Goal: Task Accomplishment & Management: Complete application form

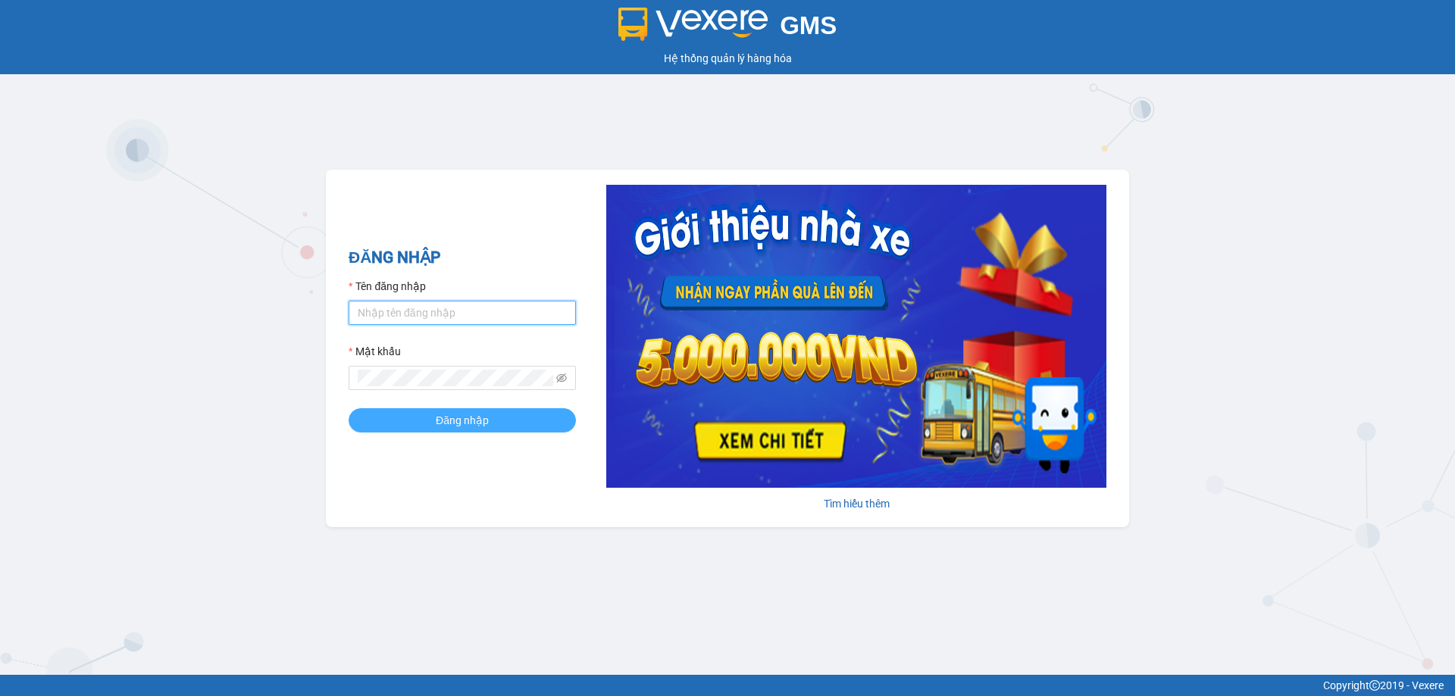
type input "vtychi.hhg"
click at [449, 424] on span "Đăng nhập" at bounding box center [462, 420] width 53 height 17
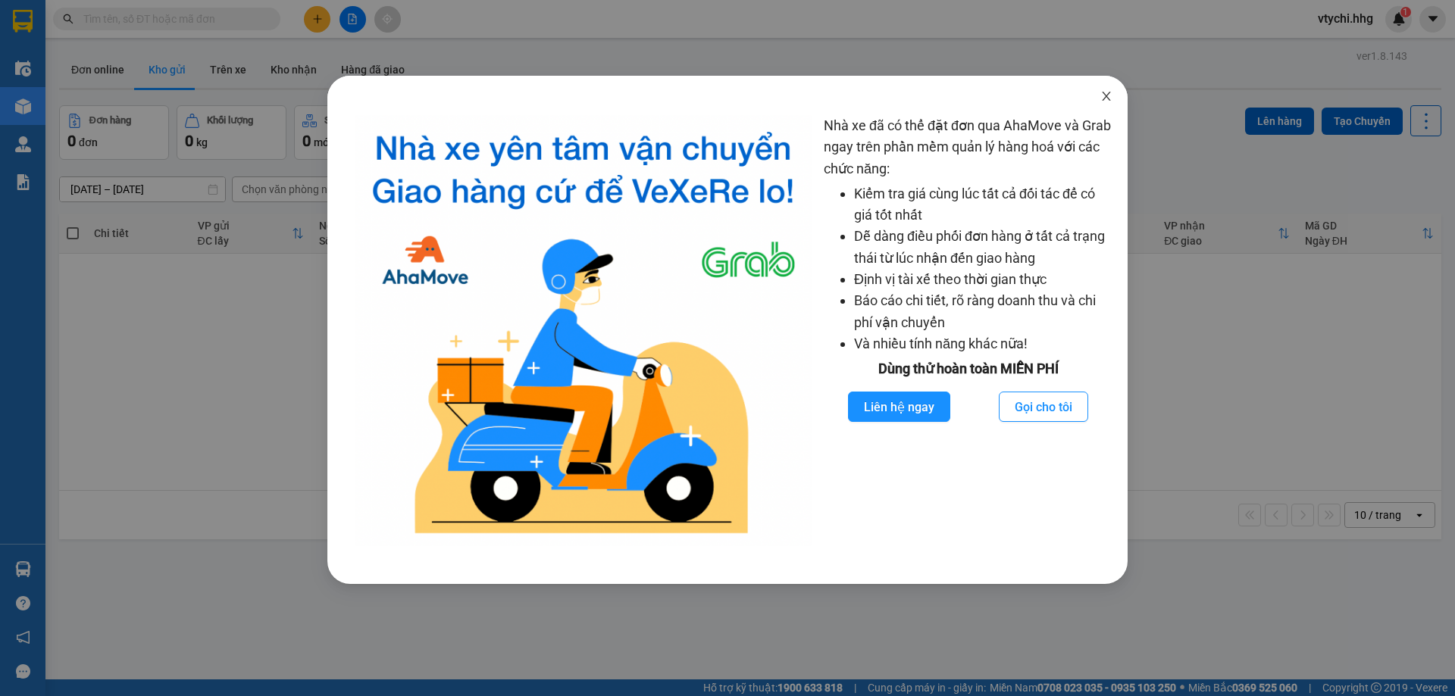
click at [1103, 93] on icon "close" at bounding box center [1106, 96] width 8 height 9
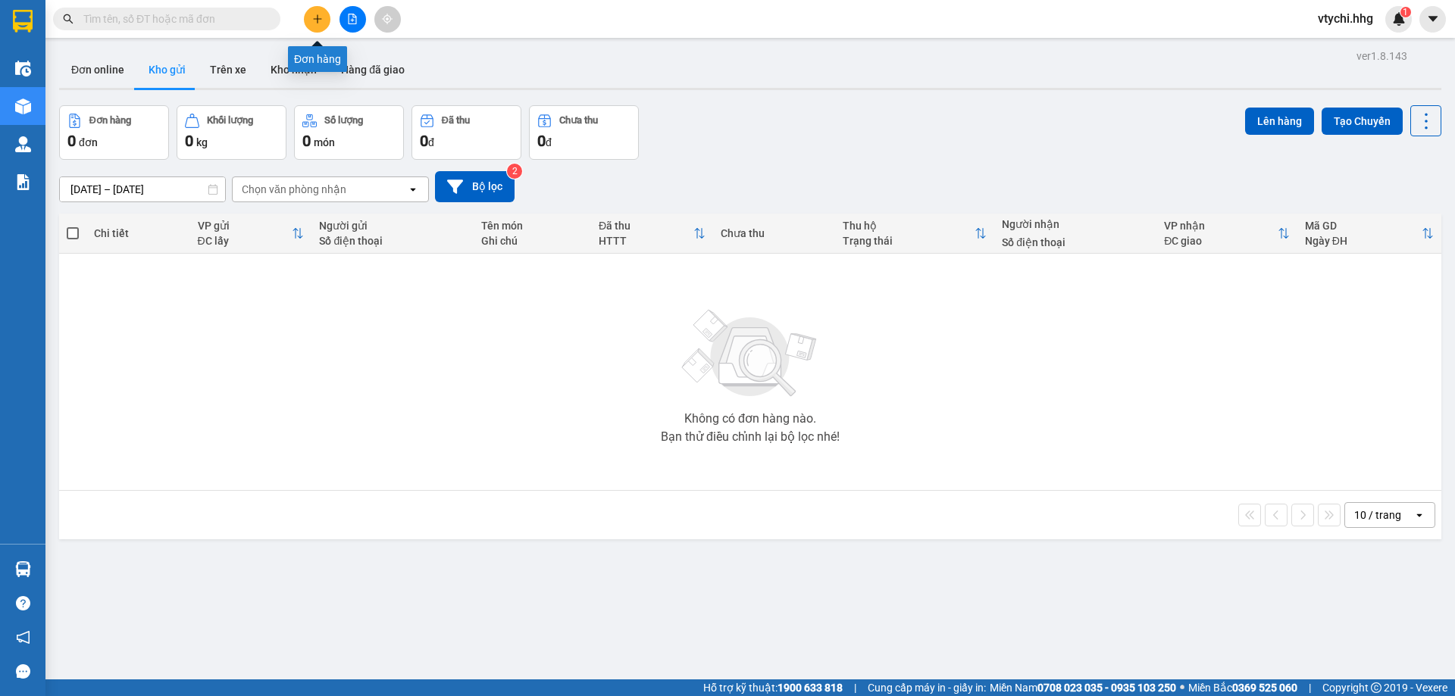
click at [323, 20] on button at bounding box center [317, 19] width 27 height 27
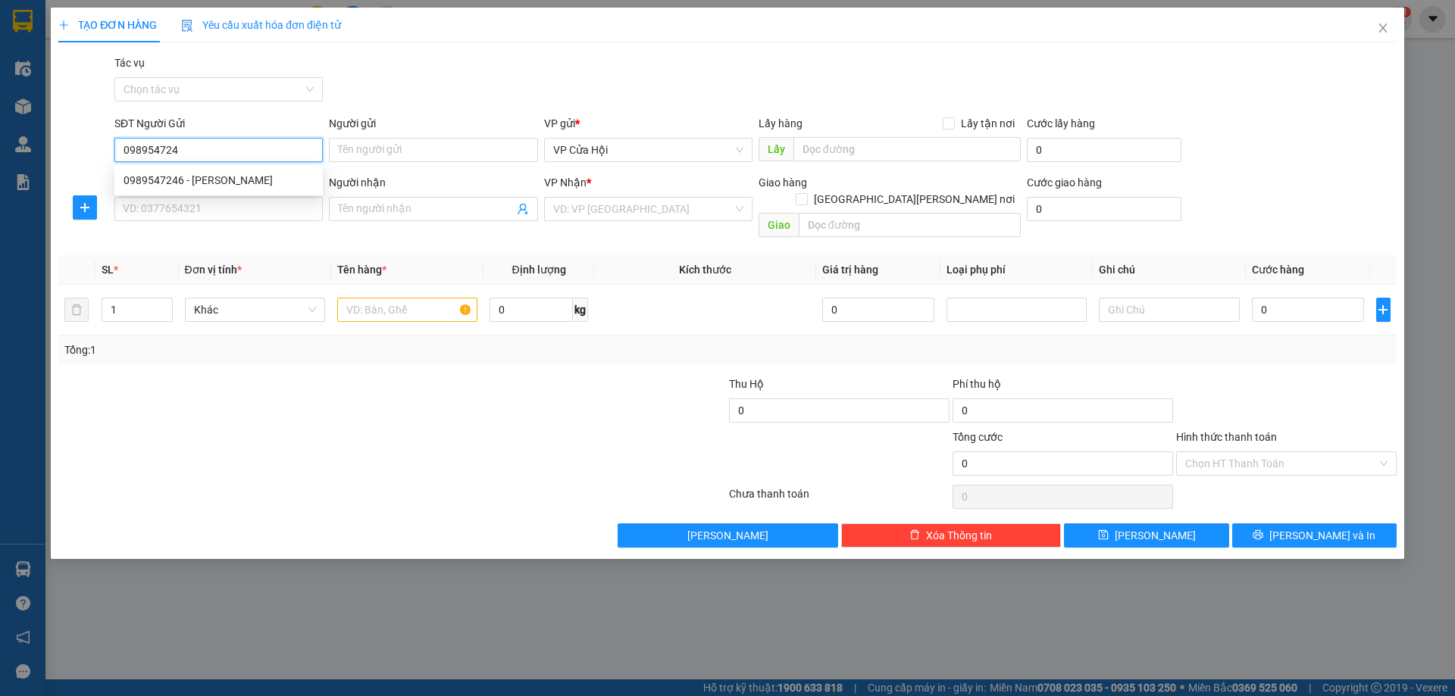
type input "0989547246"
click at [265, 188] on div "0989547246 - Lê Duy Dũng" at bounding box center [219, 180] width 190 height 17
type input "Lê Duy Dũng"
type input "0989547246"
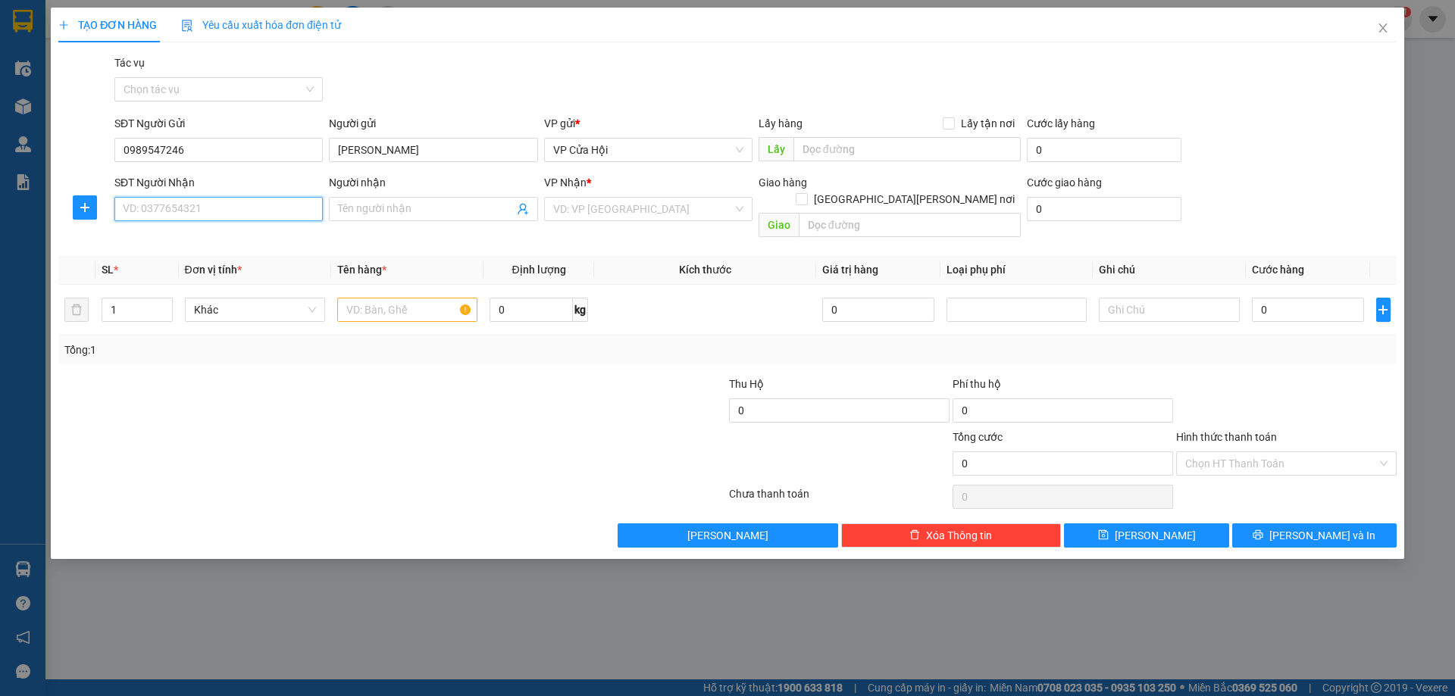
click at [231, 205] on input "SĐT Người Nhận" at bounding box center [218, 209] width 208 height 24
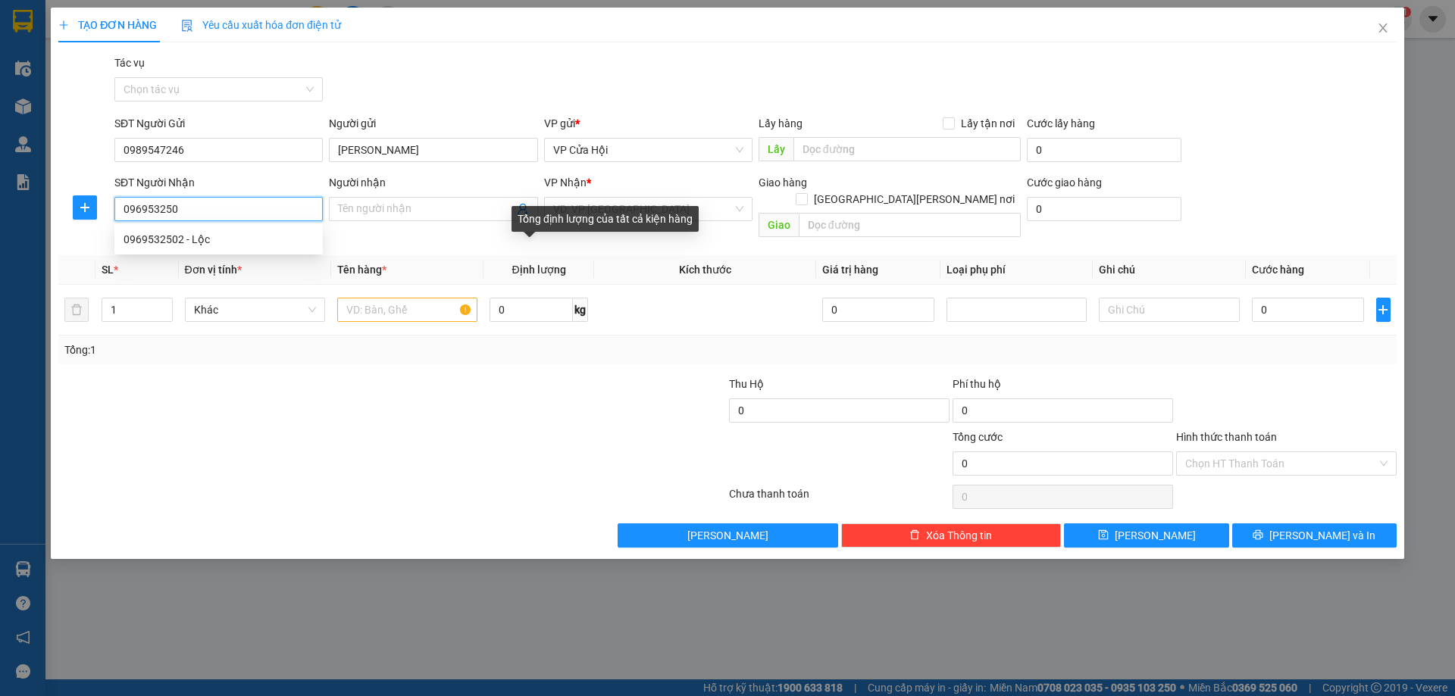
type input "0969532502"
click at [229, 241] on div "0969532502 - Lộc" at bounding box center [219, 239] width 190 height 17
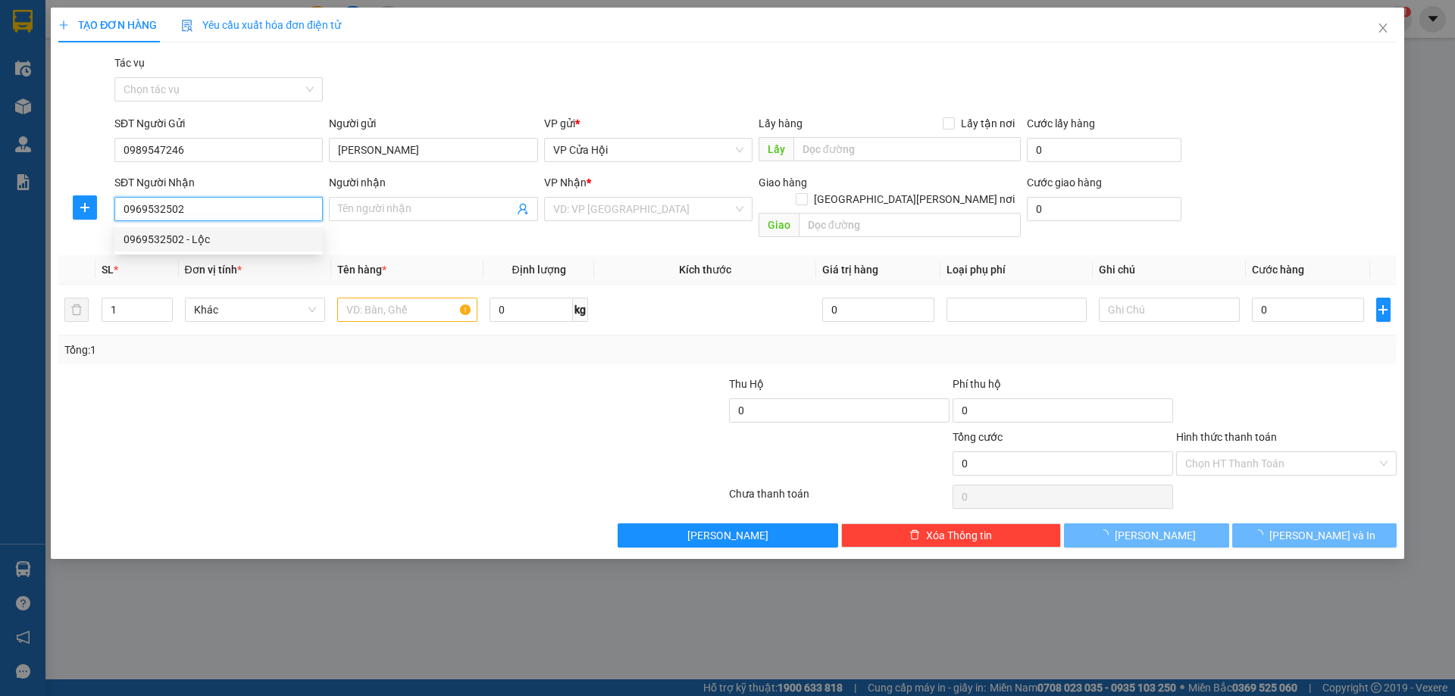
type input "Lộc"
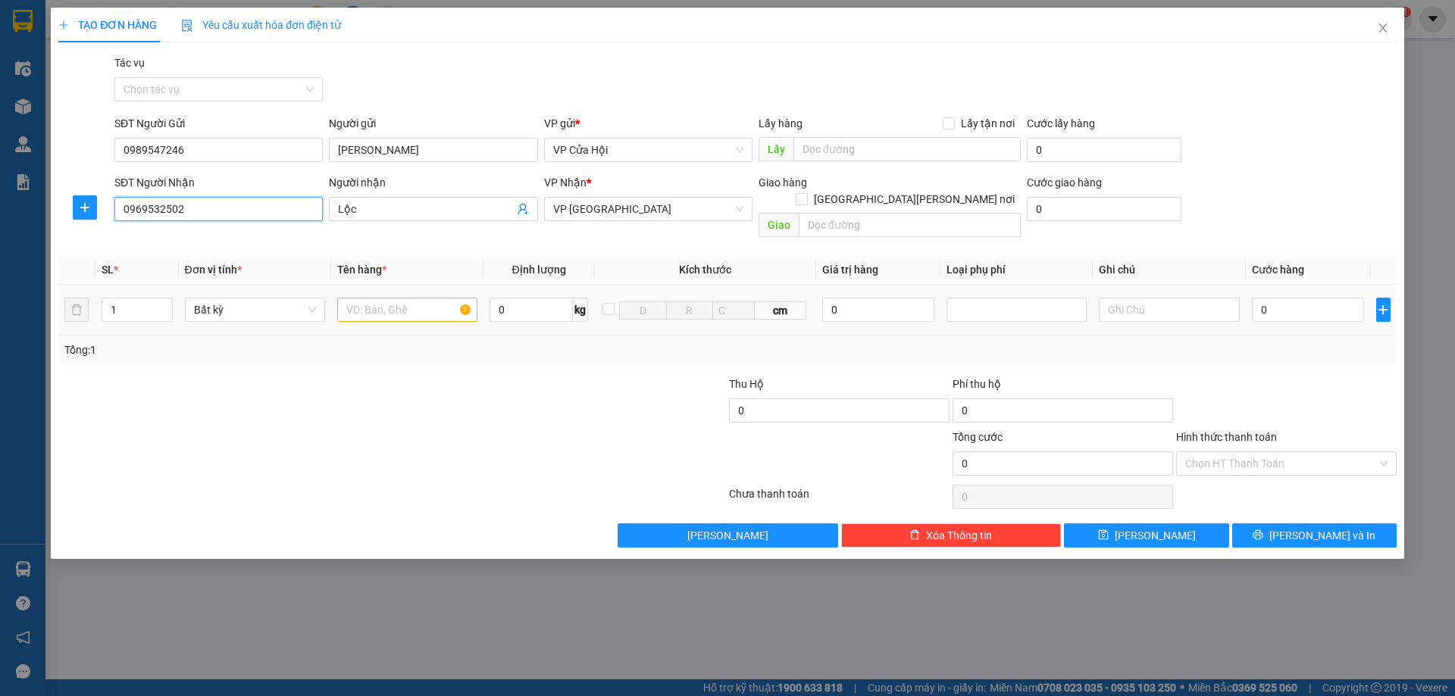
type input "0969532502"
click at [389, 299] on input "text" at bounding box center [407, 310] width 140 height 24
type input "xe máy"
drag, startPoint x: 1283, startPoint y: 291, endPoint x: 1265, endPoint y: 289, distance: 17.6
click at [1282, 298] on input "0" at bounding box center [1308, 310] width 113 height 24
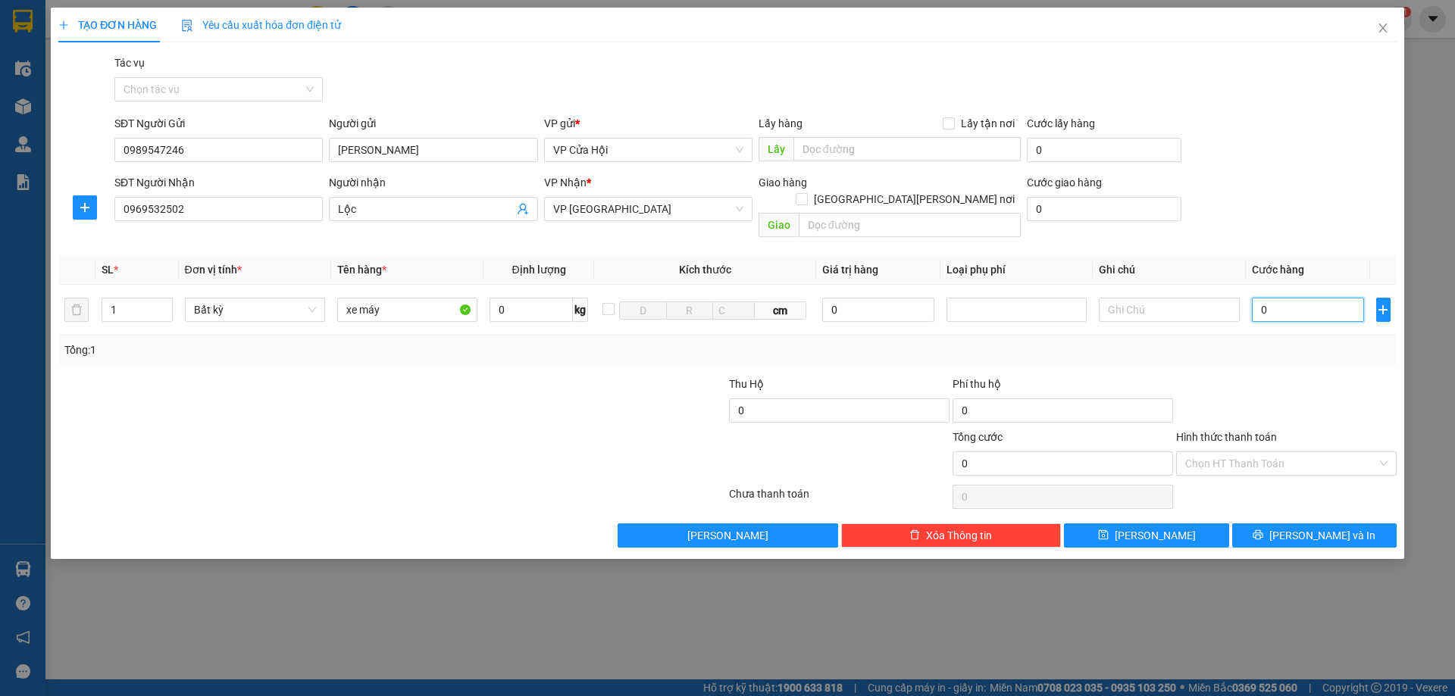
type input "4"
type input "45"
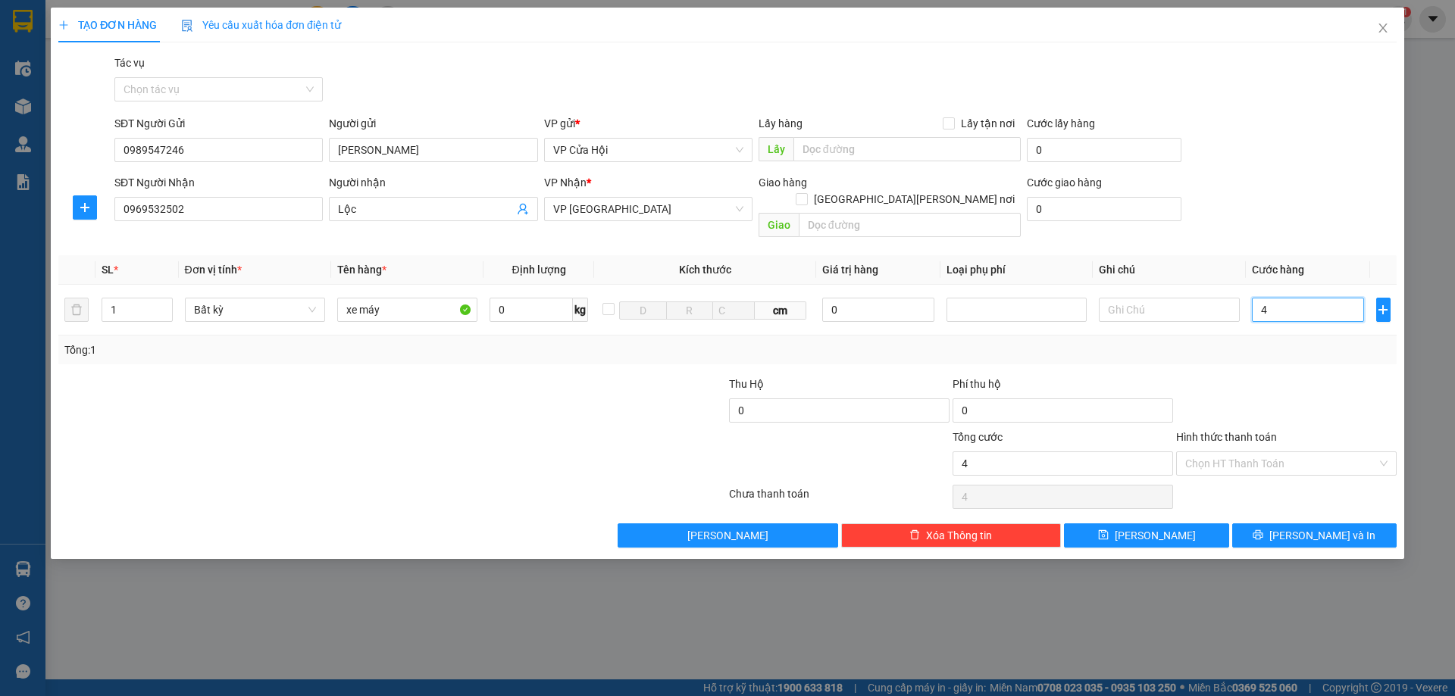
type input "45"
type input "450"
type input "4.500"
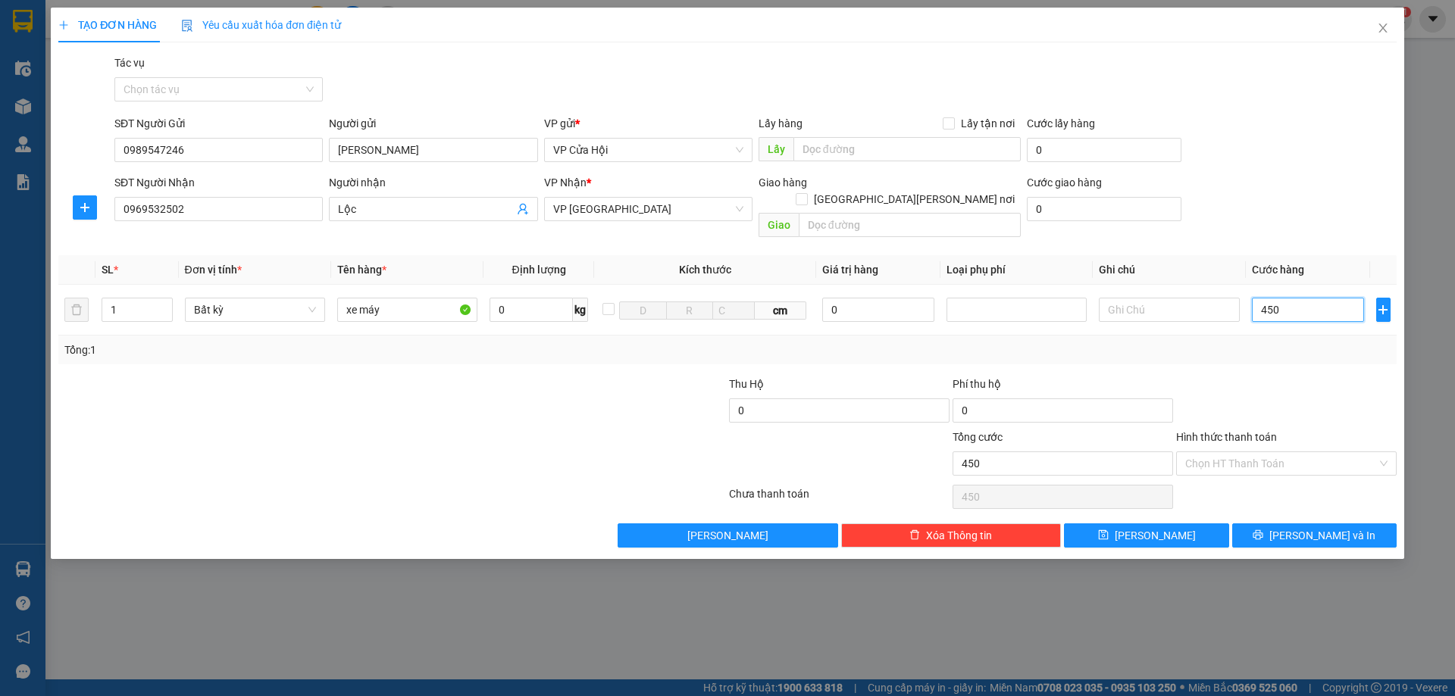
type input "4.500"
type input "45.000"
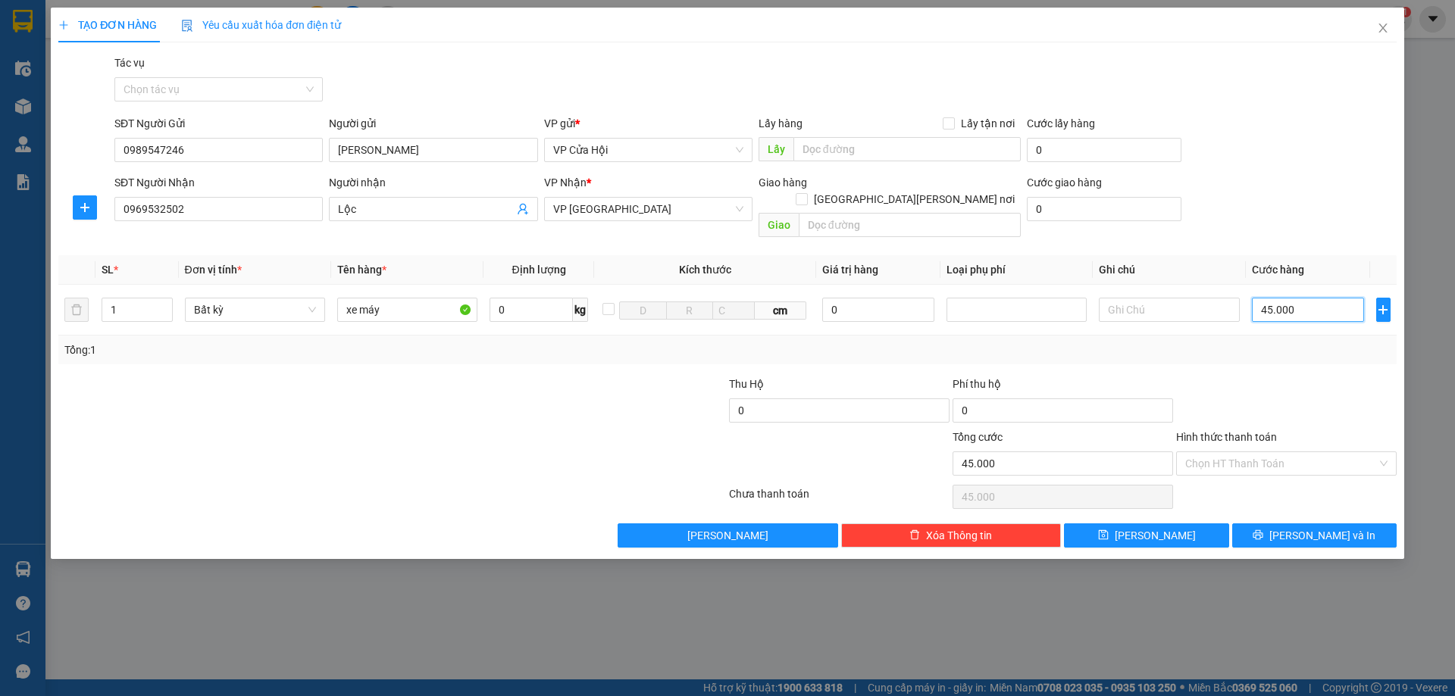
type input "450.000"
type input "4.500.000"
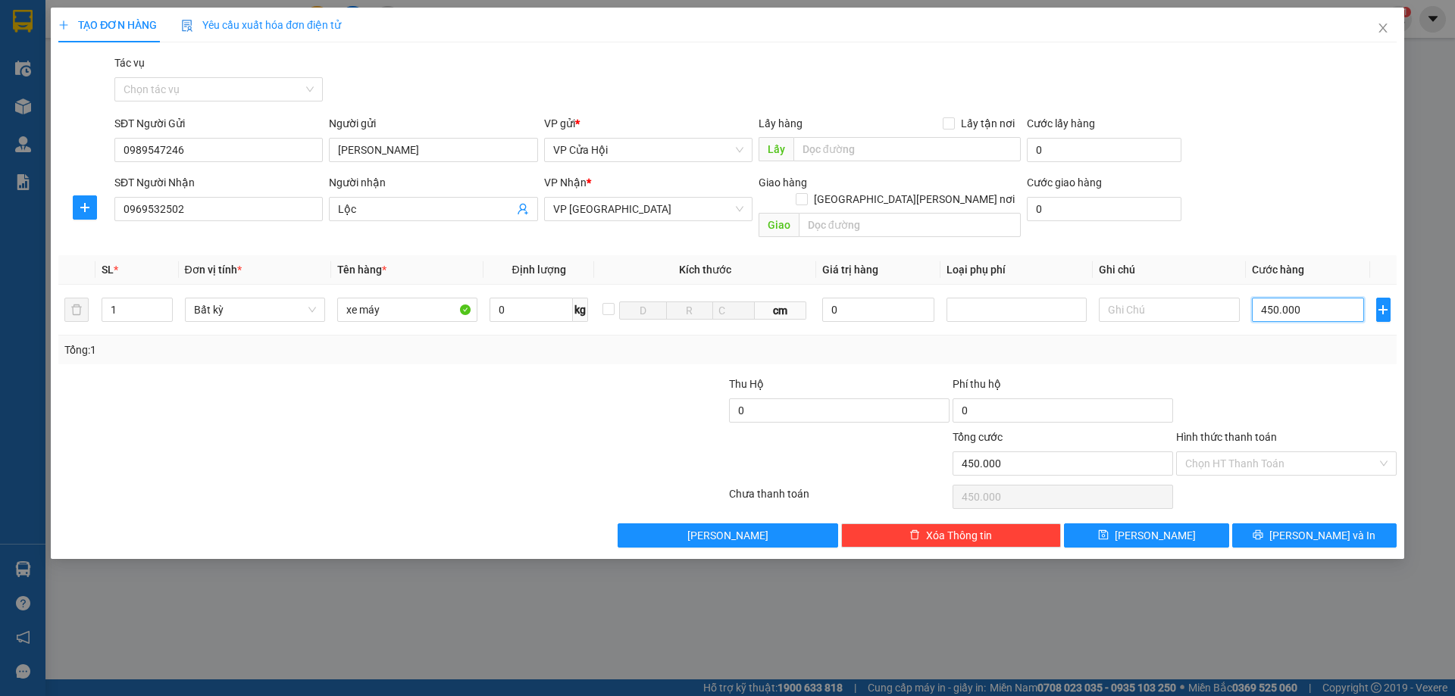
type input "4.500.000"
type input "450.000"
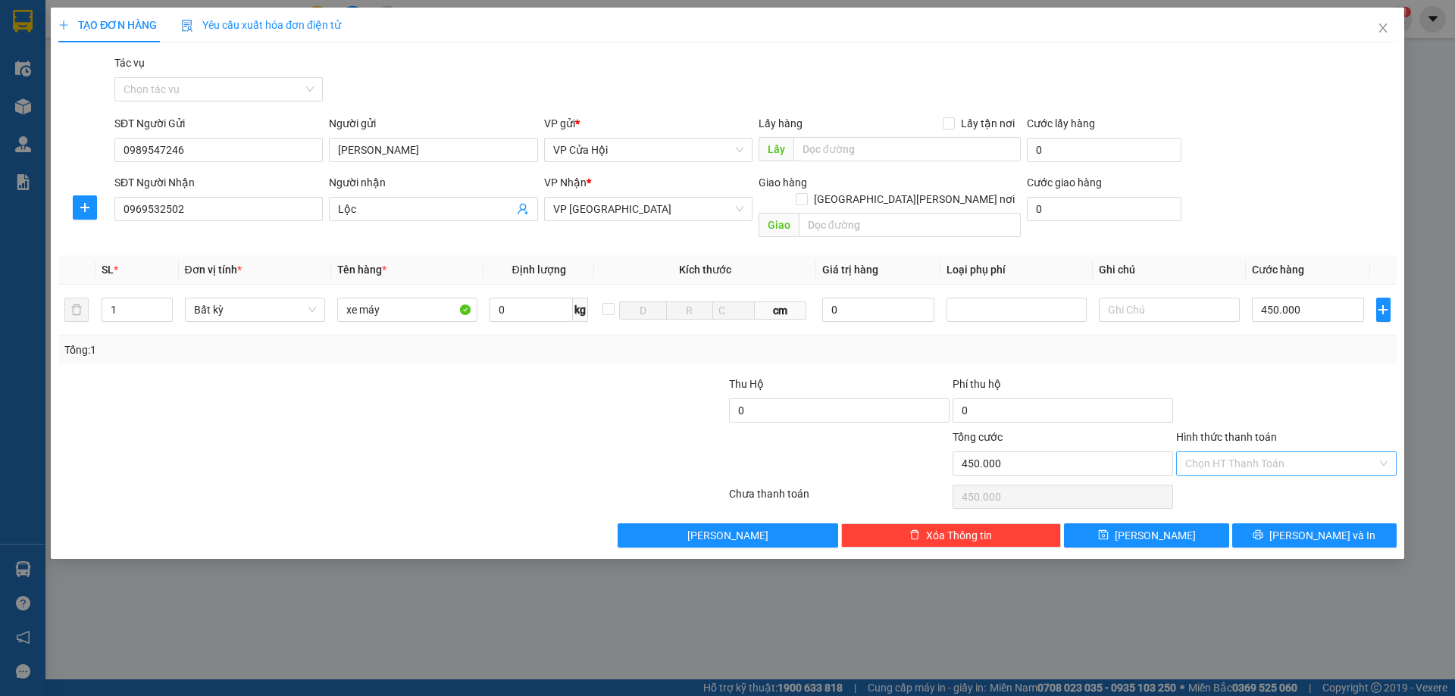
click at [1262, 452] on input "Hình thức thanh toán" at bounding box center [1281, 463] width 192 height 23
click at [1265, 473] on div "Tại văn phòng" at bounding box center [1286, 477] width 202 height 17
type input "0"
click at [1296, 525] on button "Lưu và In" at bounding box center [1314, 536] width 164 height 24
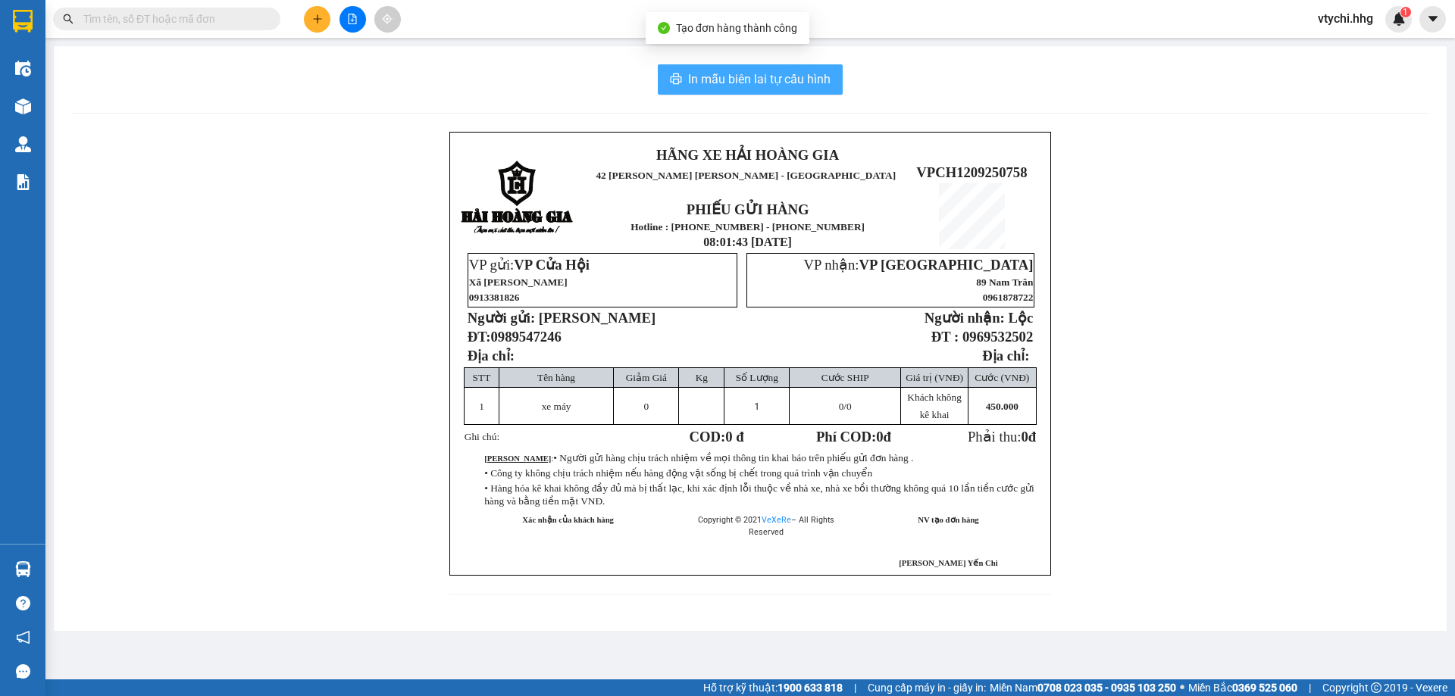
click at [736, 79] on span "In mẫu biên lai tự cấu hình" at bounding box center [759, 79] width 142 height 19
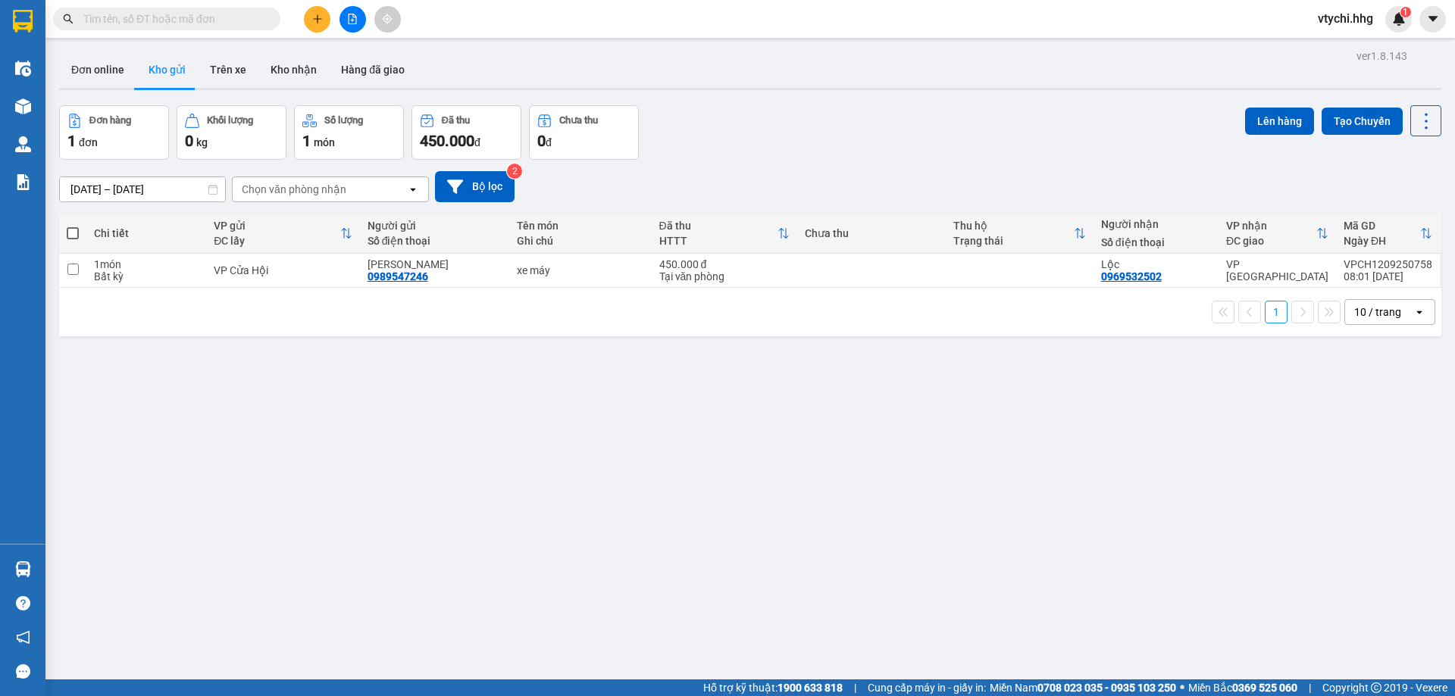
click at [734, 108] on div "Đơn hàng 1 đơn Khối lượng 0 kg Số lượng 1 món Đã thu 450.000 đ Chưa thu 0 đ Lên…" at bounding box center [750, 132] width 1382 height 55
click at [1349, 13] on span "vtychi.hhg" at bounding box center [1346, 18] width 80 height 19
click at [1348, 46] on span "Đăng xuất" at bounding box center [1360, 47] width 64 height 17
